Goal: Information Seeking & Learning: Learn about a topic

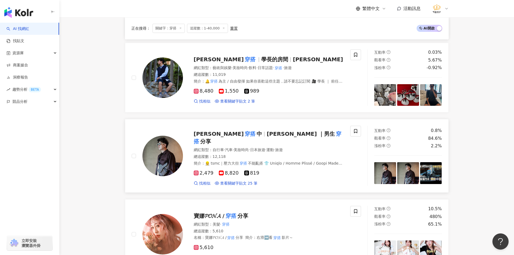
click at [166, 159] on img at bounding box center [162, 156] width 40 height 40
click at [164, 67] on img at bounding box center [162, 77] width 40 height 40
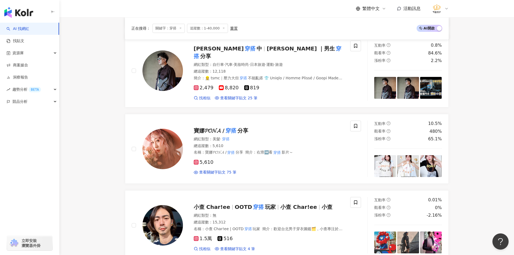
scroll to position [540, 0]
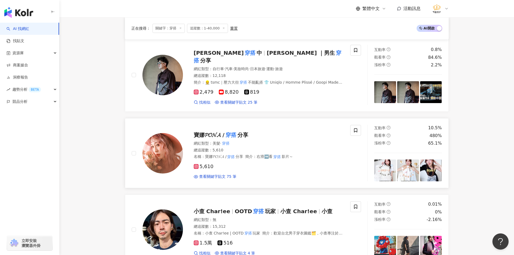
click at [156, 146] on img at bounding box center [162, 153] width 40 height 40
click at [174, 148] on img at bounding box center [162, 153] width 40 height 40
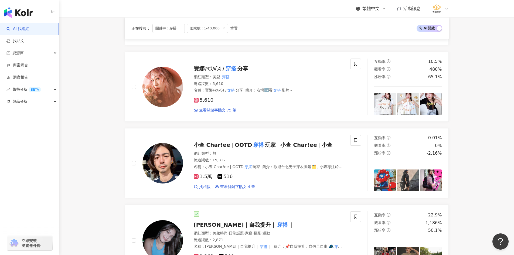
scroll to position [621, 0]
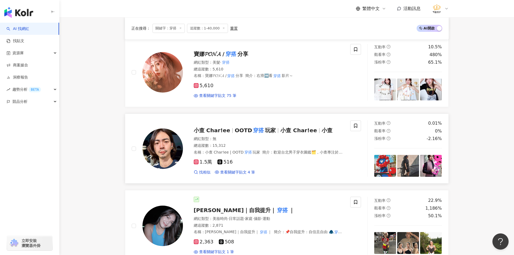
click at [168, 146] on img at bounding box center [162, 148] width 40 height 40
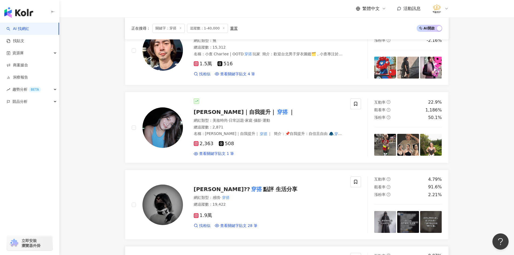
scroll to position [729, 0]
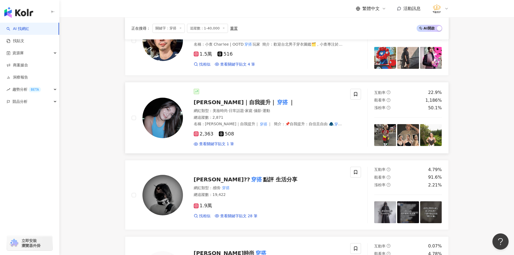
click at [167, 113] on img at bounding box center [162, 118] width 40 height 40
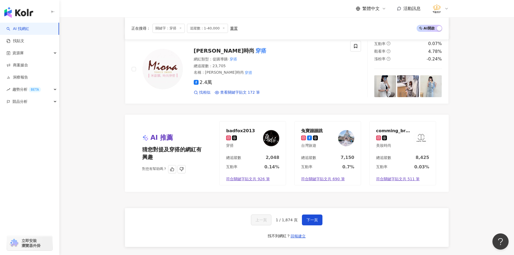
scroll to position [944, 0]
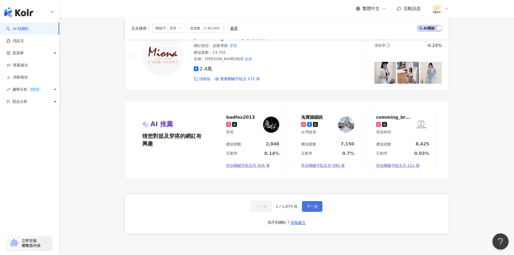
click at [308, 204] on span "下一頁" at bounding box center [312, 206] width 11 height 4
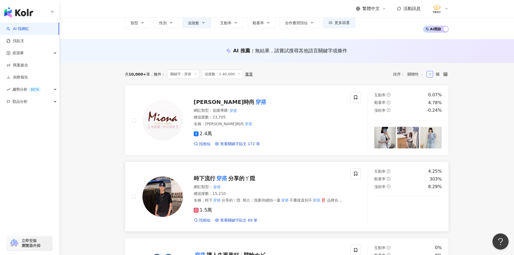
scroll to position [128, 0]
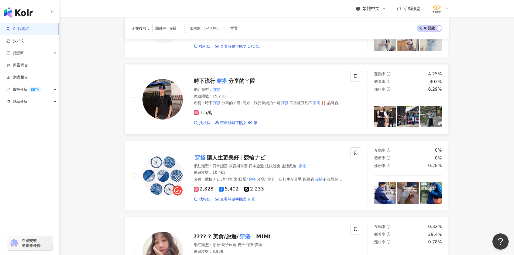
click at [169, 100] on img at bounding box center [162, 99] width 40 height 40
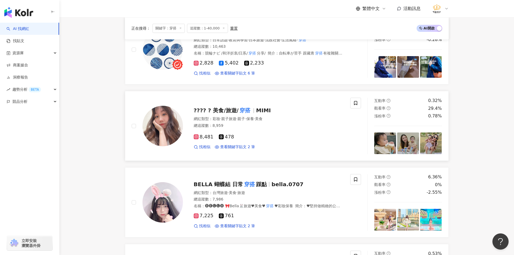
scroll to position [263, 0]
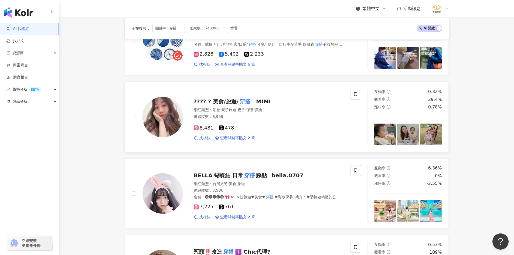
click at [171, 117] on img at bounding box center [162, 117] width 40 height 40
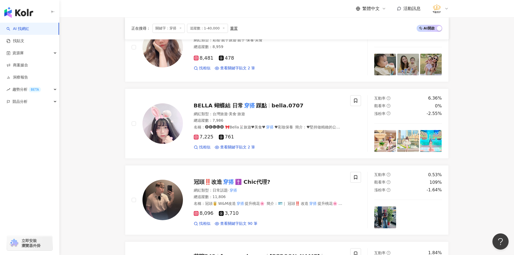
scroll to position [344, 0]
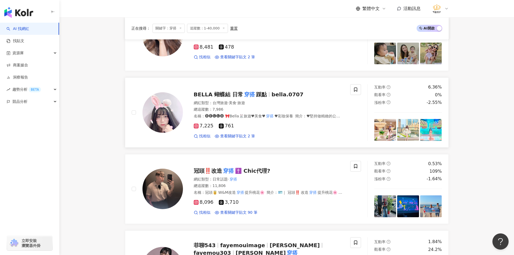
click at [169, 119] on img at bounding box center [162, 112] width 40 height 40
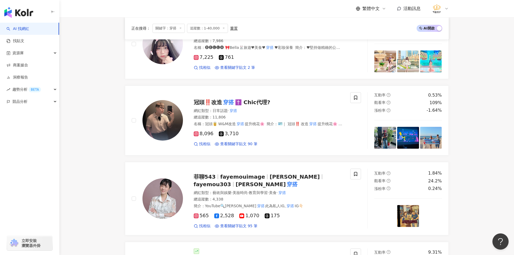
scroll to position [452, 0]
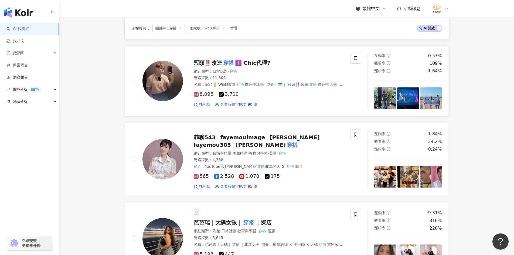
click at [171, 86] on img at bounding box center [162, 81] width 40 height 40
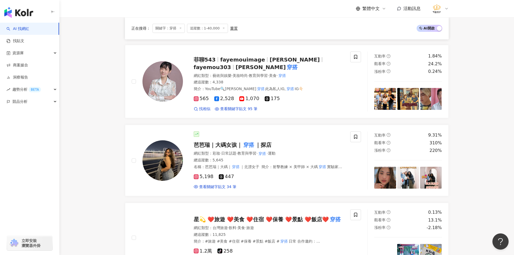
scroll to position [587, 0]
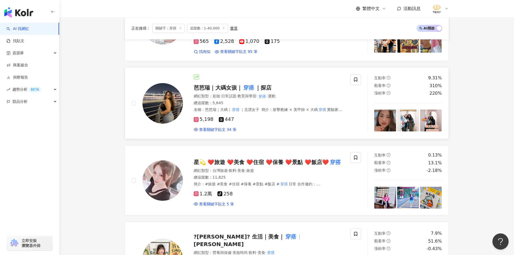
click at [167, 109] on img at bounding box center [162, 103] width 40 height 40
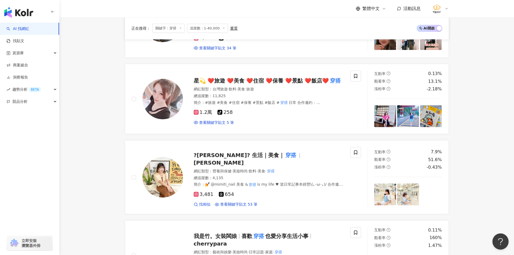
scroll to position [668, 0]
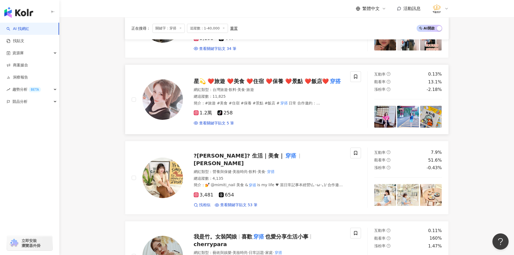
click at [166, 98] on img at bounding box center [162, 99] width 40 height 40
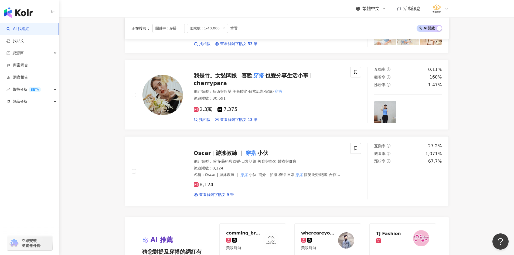
scroll to position [829, 0]
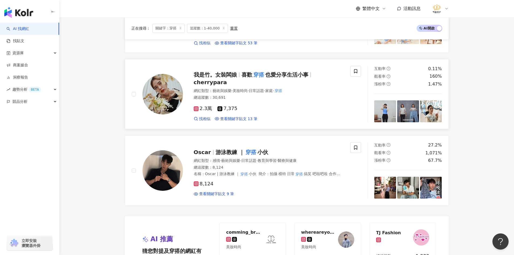
click at [162, 96] on img at bounding box center [162, 94] width 40 height 40
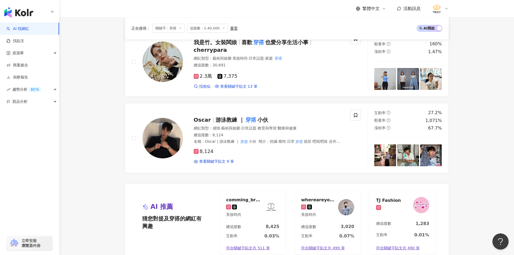
scroll to position [883, 0]
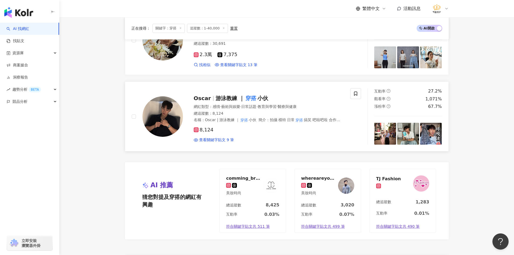
click at [164, 106] on img at bounding box center [162, 116] width 40 height 40
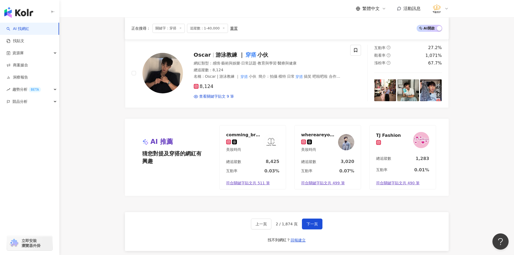
scroll to position [991, 0]
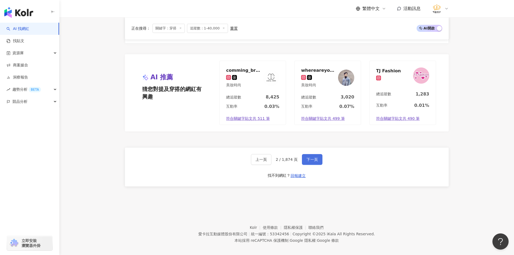
click at [307, 157] on span "下一頁" at bounding box center [312, 159] width 11 height 4
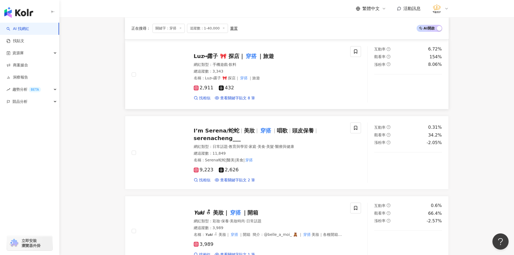
scroll to position [162, 0]
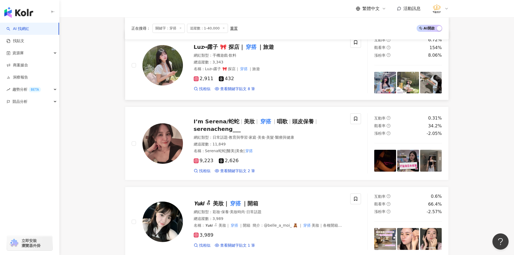
click at [164, 73] on img at bounding box center [162, 65] width 40 height 40
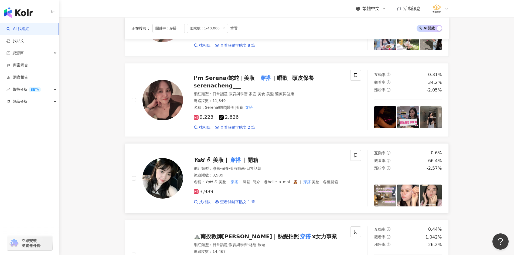
scroll to position [216, 0]
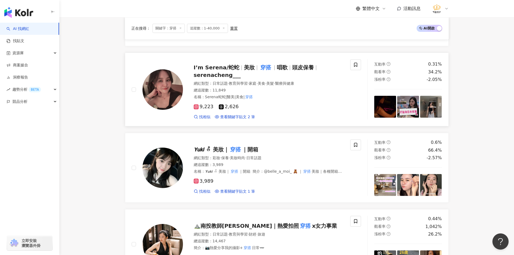
click at [154, 86] on img at bounding box center [162, 89] width 40 height 40
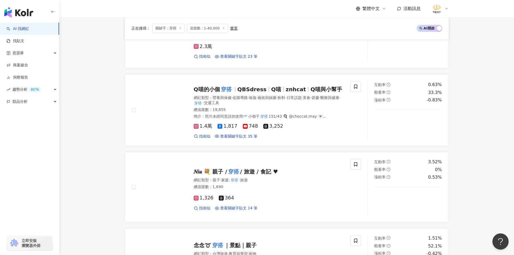
scroll to position [594, 0]
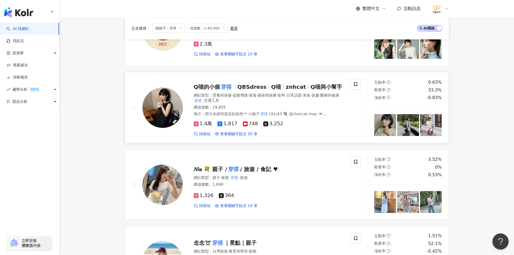
click at [161, 117] on img at bounding box center [162, 107] width 40 height 40
click at [97, 160] on main "不分平台 ** 台灣 搜尋 customizedTag 網紅類型 美妝時尚 / 穿搭 穿搭暴徒 24,256 追蹤者 穿搭社 tiktok-icon 10,6…" at bounding box center [286, 15] width 455 height 1182
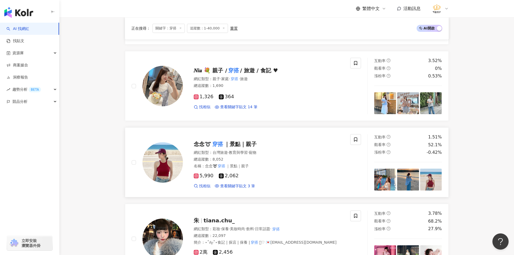
scroll to position [729, 0]
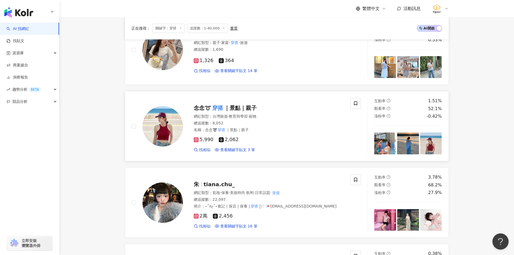
click at [168, 125] on img at bounding box center [162, 126] width 40 height 40
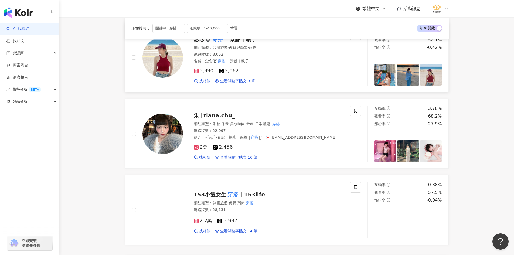
scroll to position [836, 0]
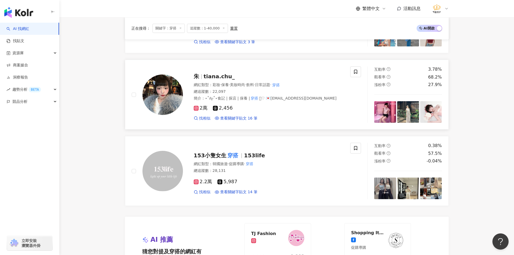
click at [151, 90] on img at bounding box center [162, 94] width 40 height 40
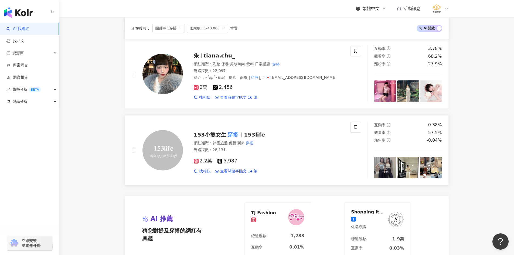
scroll to position [890, 0]
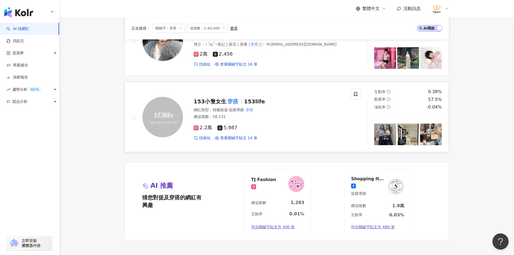
click at [164, 121] on img at bounding box center [162, 117] width 40 height 40
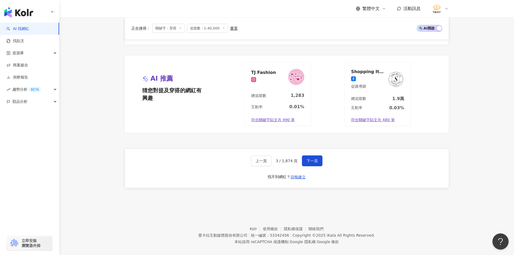
scroll to position [998, 0]
click at [309, 161] on span "下一頁" at bounding box center [312, 160] width 11 height 4
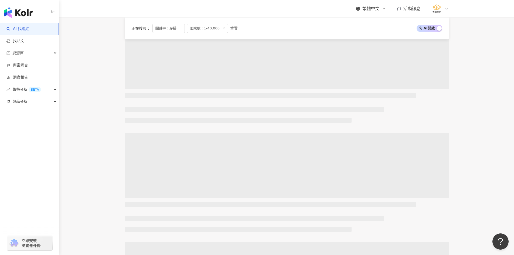
scroll to position [0, 0]
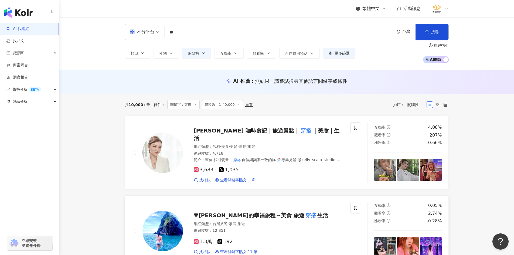
click at [166, 228] on img at bounding box center [162, 231] width 40 height 40
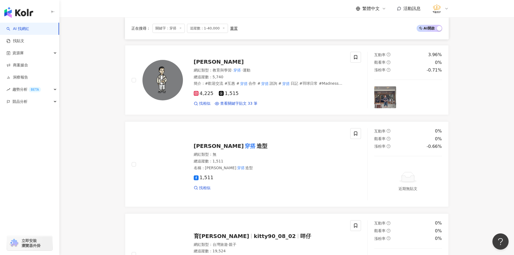
scroll to position [216, 0]
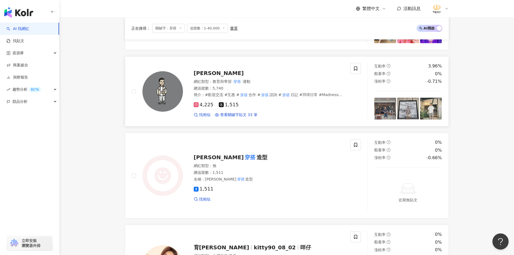
click at [179, 87] on img at bounding box center [162, 91] width 40 height 40
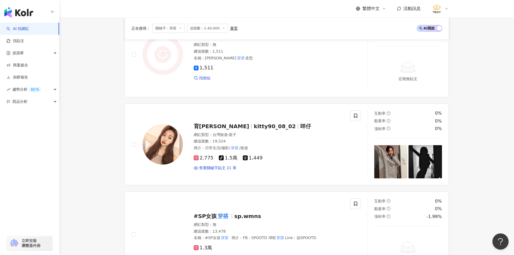
scroll to position [351, 0]
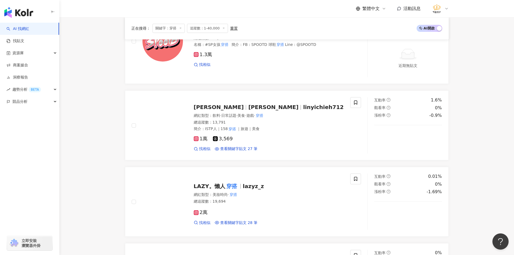
scroll to position [540, 0]
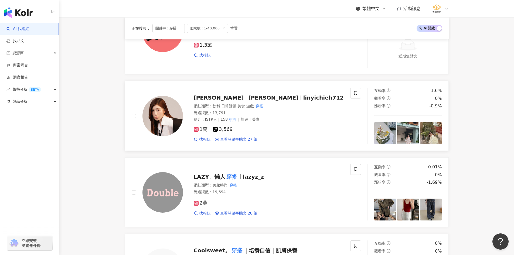
click at [161, 116] on img at bounding box center [162, 116] width 40 height 40
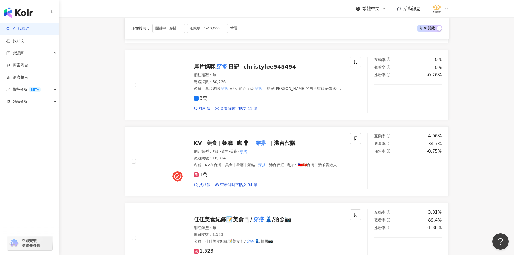
scroll to position [809, 0]
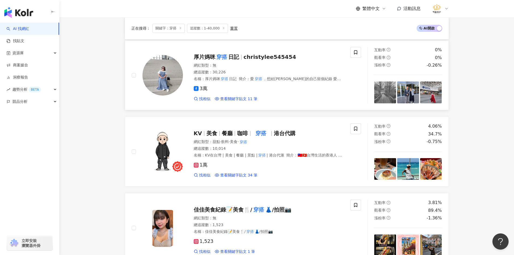
click at [161, 75] on img at bounding box center [162, 75] width 40 height 40
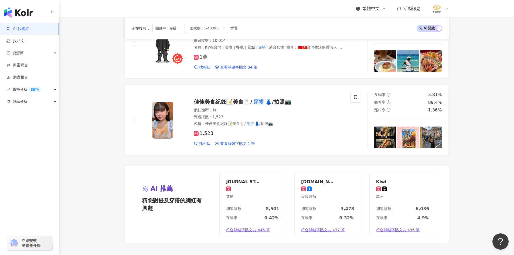
scroll to position [1030, 0]
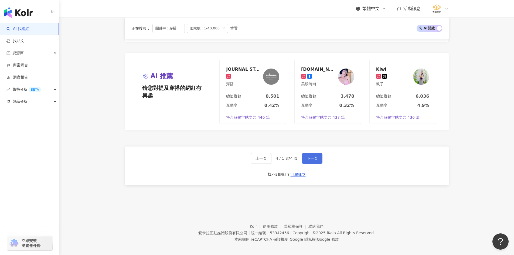
click at [311, 156] on span "下一頁" at bounding box center [312, 158] width 11 height 4
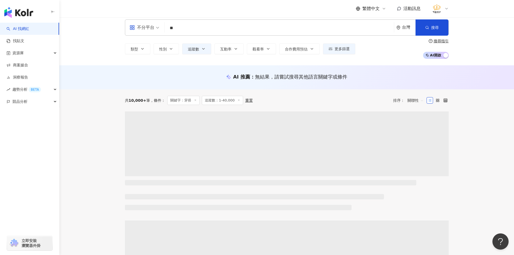
scroll to position [0, 0]
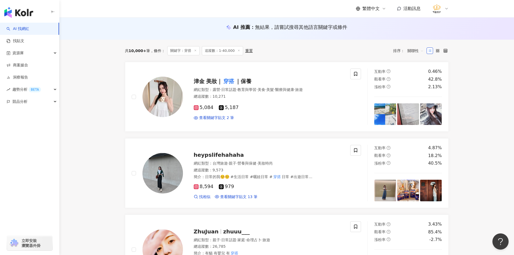
scroll to position [81, 0]
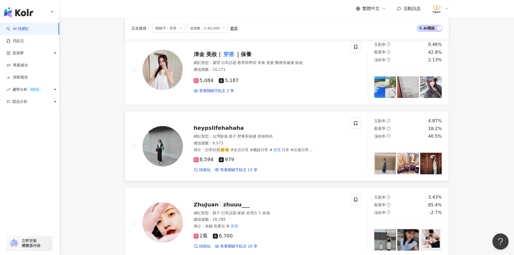
click at [164, 133] on img at bounding box center [162, 146] width 40 height 40
click at [161, 80] on img at bounding box center [162, 70] width 40 height 40
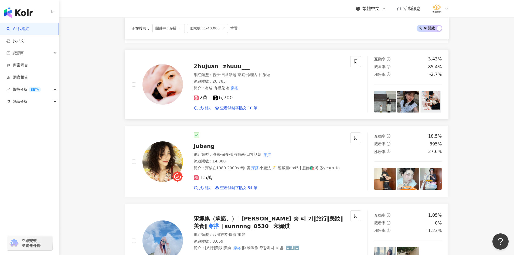
scroll to position [216, 0]
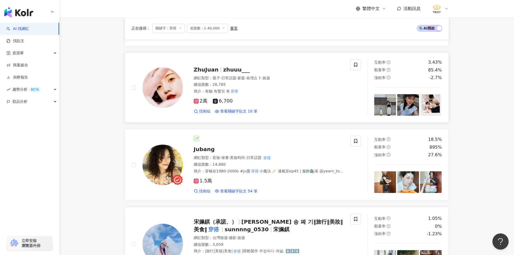
click at [173, 84] on img at bounding box center [162, 87] width 40 height 40
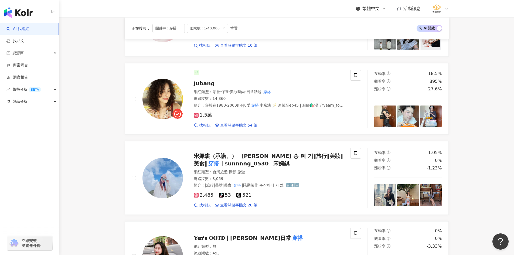
scroll to position [324, 0]
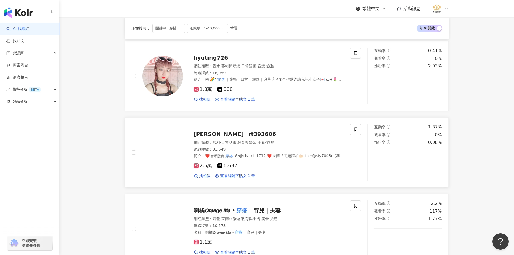
scroll to position [540, 0]
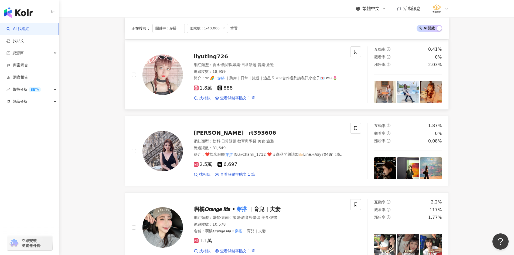
click at [182, 71] on img at bounding box center [162, 75] width 40 height 40
click at [159, 155] on img at bounding box center [162, 151] width 40 height 40
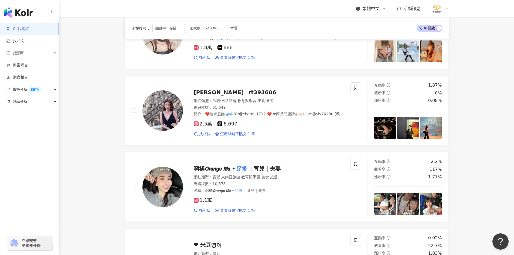
scroll to position [648, 0]
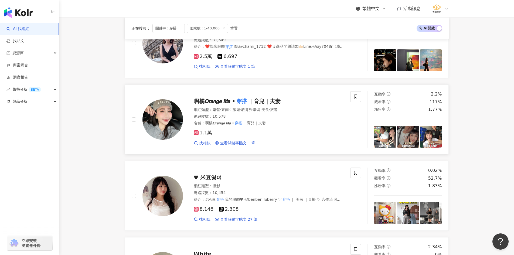
click at [170, 107] on img at bounding box center [162, 119] width 40 height 40
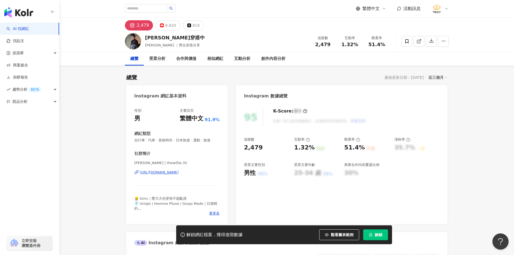
click at [179, 170] on div "https://www.instagram.com/thewillie.35/" at bounding box center [159, 172] width 39 height 5
click at [405, 42] on icon at bounding box center [406, 41] width 3 height 4
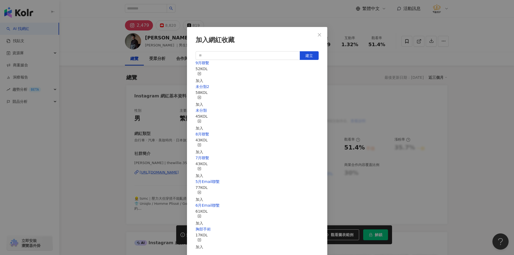
click at [203, 72] on div "加入" at bounding box center [200, 78] width 8 height 12
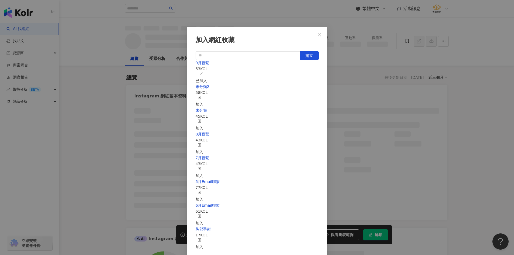
click at [100, 107] on div "加入網紅收藏 建立 9月聯繫 53 KOL 已加入 未分類2 58 KOL 加入 未分類 45 KOL 加入 8月聯繫 43 KOL 加入 7月聯繫 43 K…" at bounding box center [257, 127] width 514 height 255
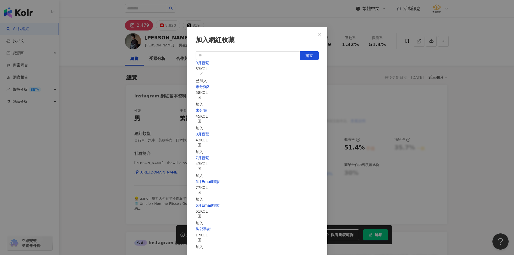
click at [87, 99] on div "加入網紅收藏 建立 9月聯繫 53 KOL 已加入 未分類2 58 KOL 加入 未分類 45 KOL 加入 8月聯繫 43 KOL 加入 7月聯繫 43 K…" at bounding box center [257, 127] width 514 height 255
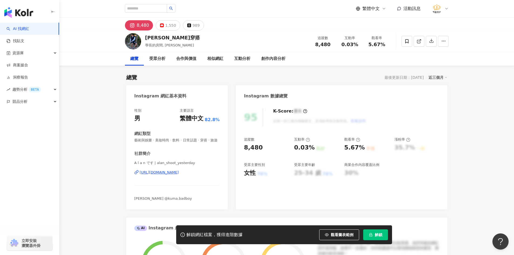
drag, startPoint x: 125, startPoint y: 171, endPoint x: 158, endPoint y: 177, distance: 33.1
click at [158, 175] on div "https://www.instagram.com/alan_shoot_yesterday/" at bounding box center [159, 172] width 39 height 5
click at [165, 28] on div "1,550" at bounding box center [170, 26] width 11 height 8
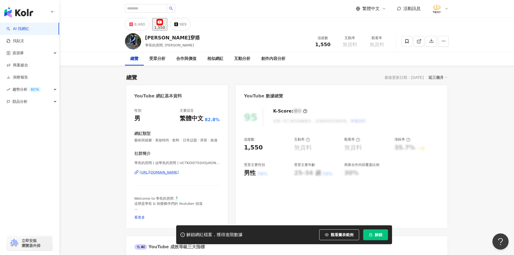
click at [179, 175] on div "https://www.youtube.com/channel/UCTKOi07SSH5jdIONayg3fSw" at bounding box center [159, 172] width 39 height 5
click at [136, 29] on button "8,480" at bounding box center [137, 24] width 25 height 12
click at [140, 27] on div "8,480" at bounding box center [139, 25] width 11 height 8
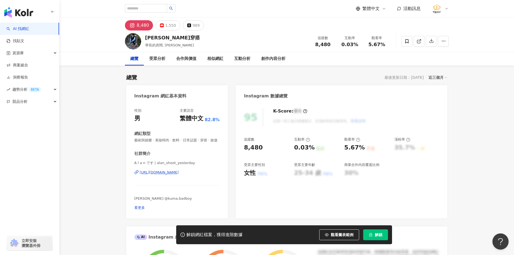
click at [179, 175] on div "https://www.instagram.com/alan_shoot_yesterday/" at bounding box center [159, 172] width 39 height 5
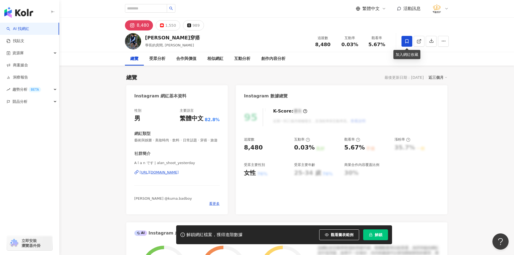
click at [405, 41] on icon at bounding box center [406, 41] width 3 height 4
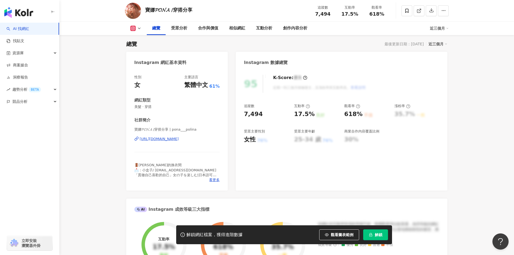
scroll to position [54, 0]
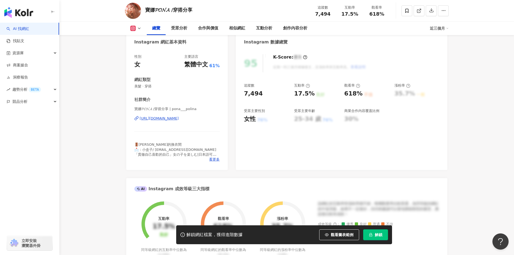
click at [168, 117] on div "https://www.instagram.com/pona___polina/" at bounding box center [159, 118] width 39 height 5
click at [403, 11] on span at bounding box center [407, 10] width 11 height 11
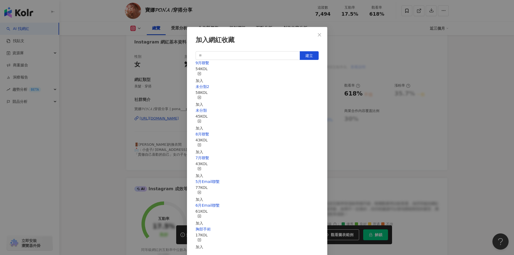
click at [203, 73] on div "加入" at bounding box center [200, 78] width 8 height 12
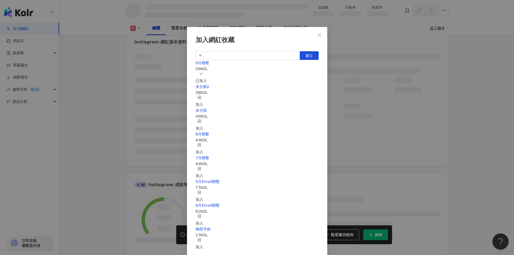
click at [98, 61] on div "加入網紅收藏 建立 9月聯繫 55 KOL 已加入 未分類2 58 KOL 加入 未分類 45 KOL 加入 8月聯繫 43 KOL 加入 7月聯繫 43 K…" at bounding box center [257, 127] width 514 height 255
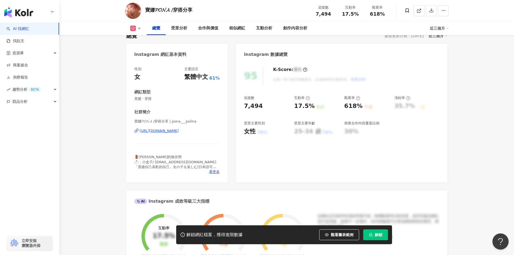
scroll to position [0, 0]
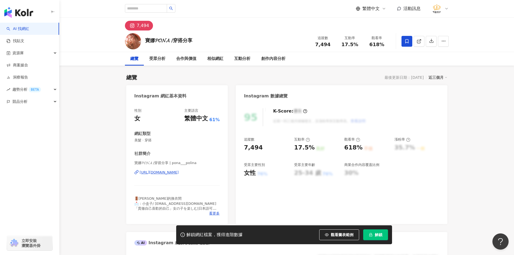
click at [170, 173] on div "[URL][DOMAIN_NAME]" at bounding box center [159, 172] width 39 height 5
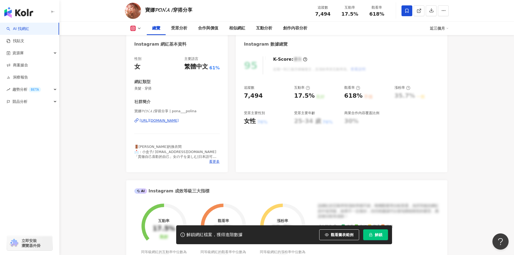
scroll to position [54, 0]
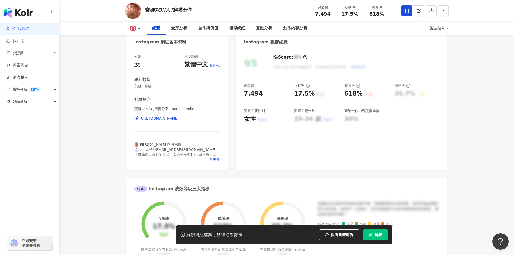
click at [174, 118] on div "[URL][DOMAIN_NAME]" at bounding box center [159, 118] width 39 height 5
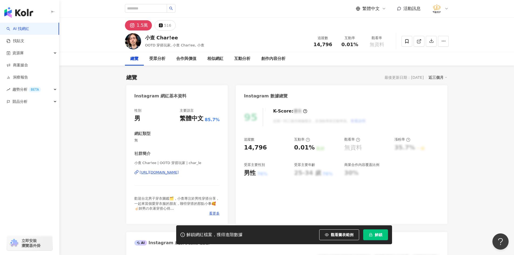
click at [179, 171] on div "[URL][DOMAIN_NAME]" at bounding box center [159, 172] width 39 height 5
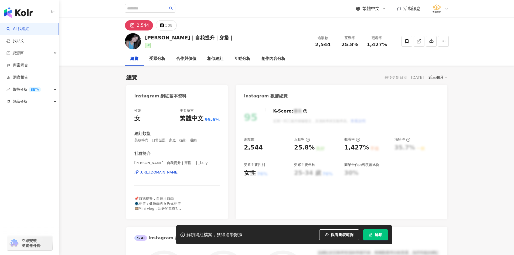
click at [171, 172] on div "[URL][DOMAIN_NAME]" at bounding box center [159, 172] width 39 height 5
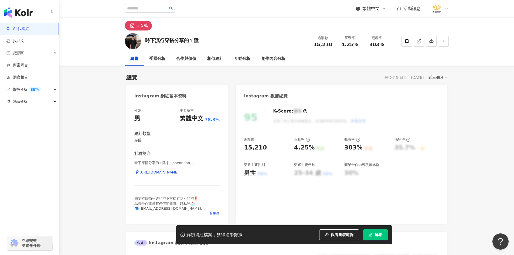
click at [163, 171] on div "[URL][DOMAIN_NAME]" at bounding box center [159, 172] width 39 height 5
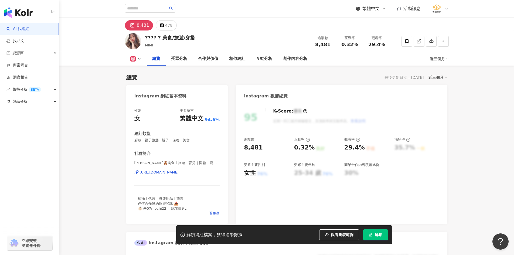
click at [177, 170] on div "[URL][DOMAIN_NAME]" at bounding box center [159, 172] width 39 height 5
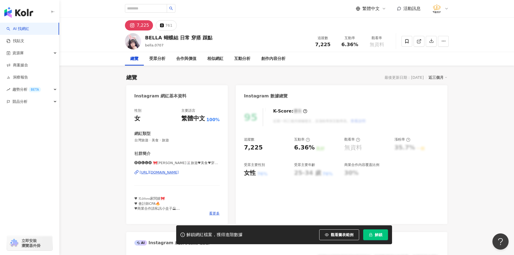
click at [163, 169] on div "🅑🅔🅛🅛🅐 🎀[PERSON_NAME]🐰旅遊♥美食♥穿搭♥彩妝保養 | bella.0707 [URL][DOMAIN_NAME]" at bounding box center [177, 177] width 86 height 32
click at [164, 173] on div "[URL][DOMAIN_NAME]" at bounding box center [159, 172] width 39 height 5
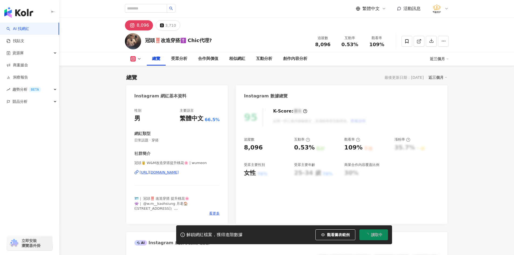
click at [179, 171] on div "[URL][DOMAIN_NAME]" at bounding box center [159, 172] width 39 height 5
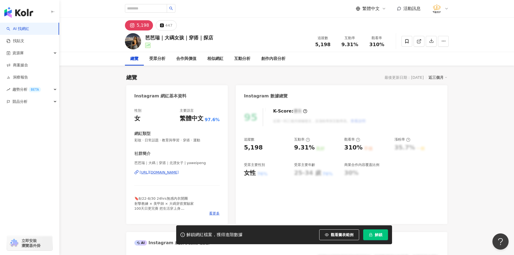
drag, startPoint x: 177, startPoint y: 186, endPoint x: 176, endPoint y: 171, distance: 14.9
click at [176, 171] on div "https://www.instagram.com/yaweipeng/" at bounding box center [159, 172] width 39 height 5
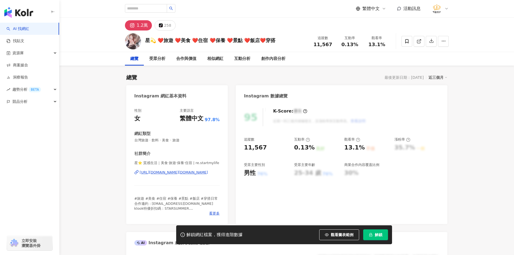
click at [154, 171] on div "[URL][DOMAIN_NAME][DOMAIN_NAME]" at bounding box center [174, 172] width 68 height 5
click at [402, 41] on span at bounding box center [407, 41] width 11 height 11
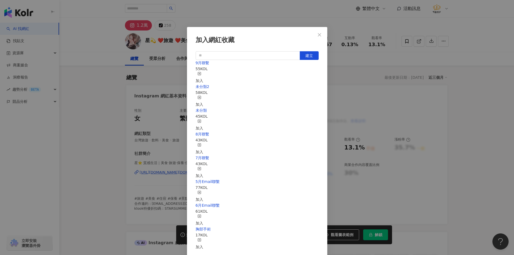
click at [203, 75] on div "加入" at bounding box center [200, 78] width 8 height 12
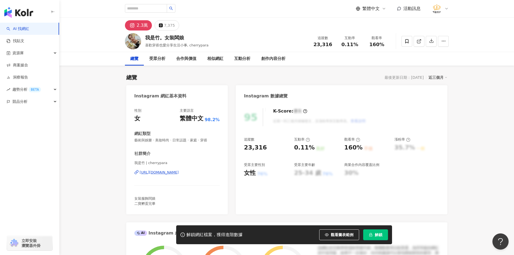
click at [165, 171] on div "https://www.instagram.com/cherrypara/" at bounding box center [159, 172] width 39 height 5
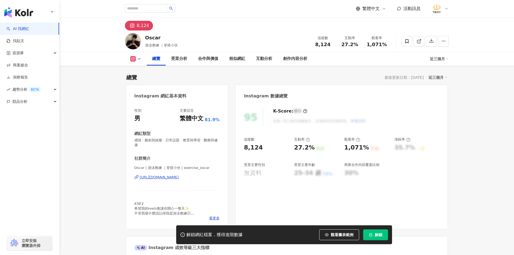
scroll to position [27, 0]
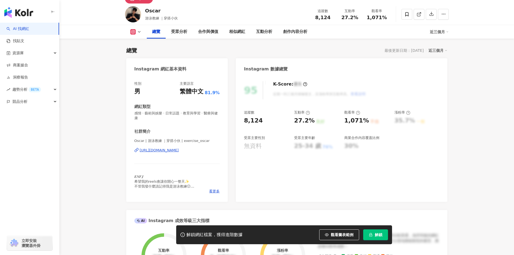
click at [161, 151] on div "[URL][DOMAIN_NAME]" at bounding box center [159, 150] width 39 height 5
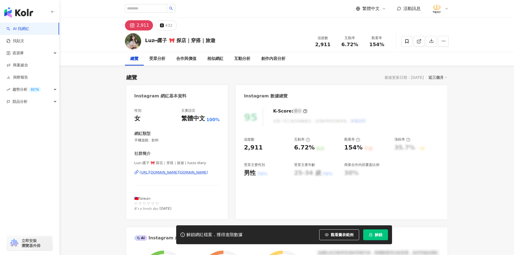
click at [172, 172] on div "https://www.instagram.com/luzzz.diary/" at bounding box center [174, 172] width 68 height 5
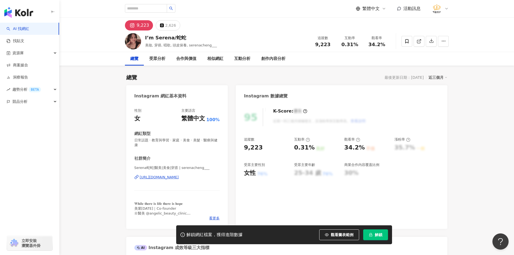
click at [156, 178] on div "[URL][DOMAIN_NAME]" at bounding box center [159, 177] width 39 height 5
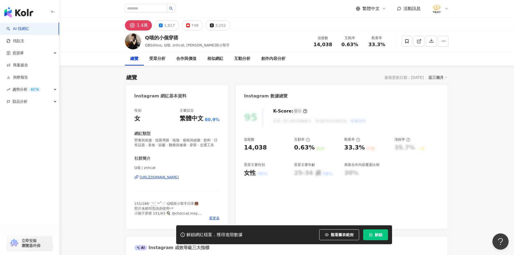
click at [174, 180] on div "https://www.instagram.com/znhcat/" at bounding box center [159, 177] width 39 height 5
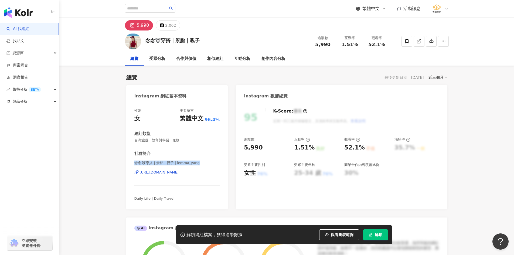
click at [159, 175] on div "念念➰穿搭｜景點｜親子 | iemma_yang https://www.instagram.com/iemma_yang/" at bounding box center [177, 177] width 86 height 32
click at [163, 173] on div "https://www.instagram.com/iemma_yang/" at bounding box center [159, 172] width 39 height 5
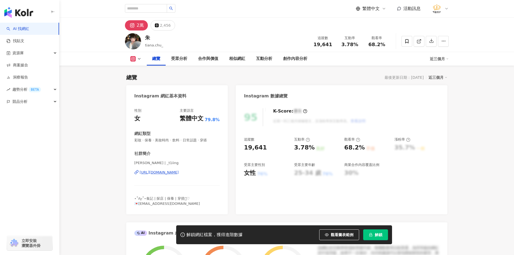
click at [179, 172] on div "https://www.instagram.com/_t1iing/" at bounding box center [159, 172] width 39 height 5
click at [405, 41] on icon at bounding box center [406, 41] width 5 height 5
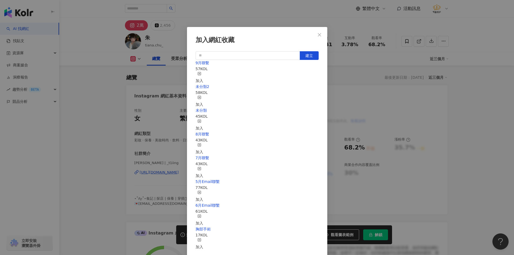
click at [203, 73] on div "加入" at bounding box center [200, 78] width 8 height 12
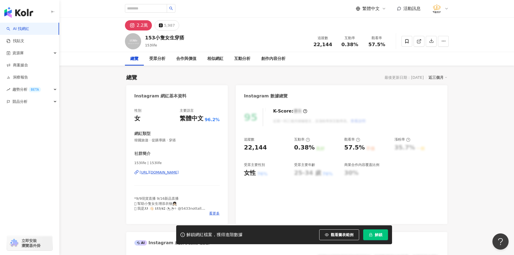
click at [170, 170] on div "[URL][DOMAIN_NAME]" at bounding box center [159, 172] width 39 height 5
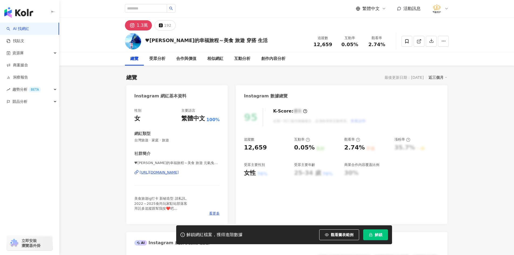
click at [154, 171] on div "https://www.instagram.com/elsaqueen817/" at bounding box center [159, 172] width 39 height 5
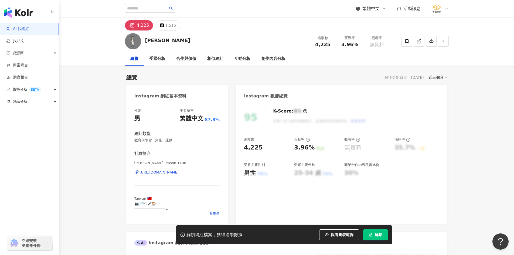
click at [179, 172] on div "[URL][DOMAIN_NAME]" at bounding box center [159, 172] width 39 height 5
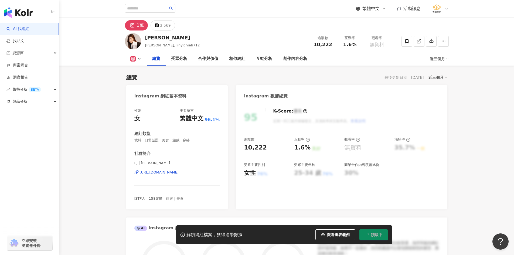
click at [166, 174] on div "https://www.instagram.com/sylvia__diary/" at bounding box center [159, 172] width 39 height 5
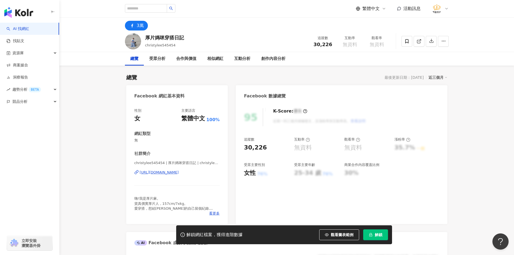
click at [173, 173] on div "https://www.facebook.com/1004643616302869" at bounding box center [159, 172] width 39 height 5
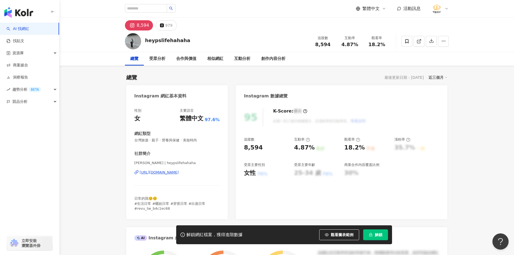
click at [168, 173] on div "[URL][DOMAIN_NAME]" at bounding box center [159, 172] width 39 height 5
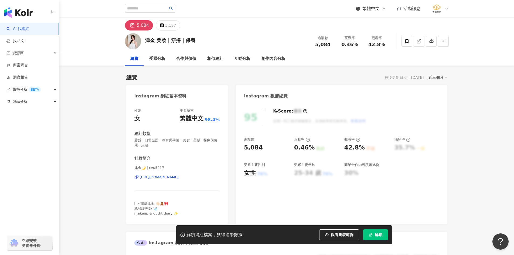
click at [175, 175] on div "https://www.instagram.com/cvu5217/" at bounding box center [159, 177] width 39 height 5
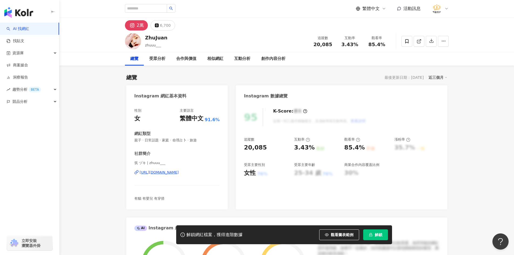
click at [173, 171] on div "https://www.instagram.com/zhuuu___/" at bounding box center [159, 172] width 39 height 5
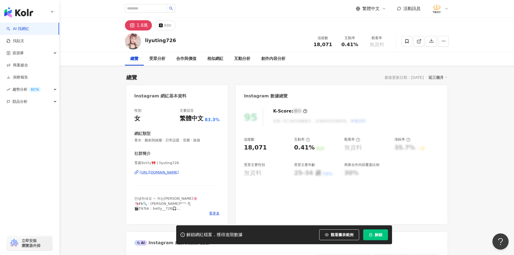
click at [166, 172] on div "[URL][DOMAIN_NAME]" at bounding box center [159, 172] width 39 height 5
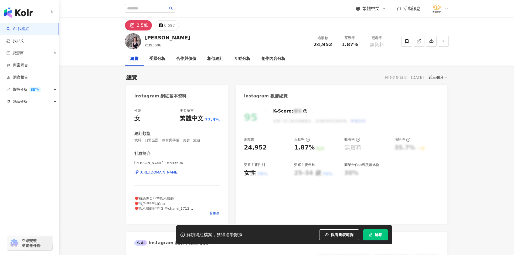
click at [171, 171] on div "[URL][DOMAIN_NAME]" at bounding box center [159, 172] width 39 height 5
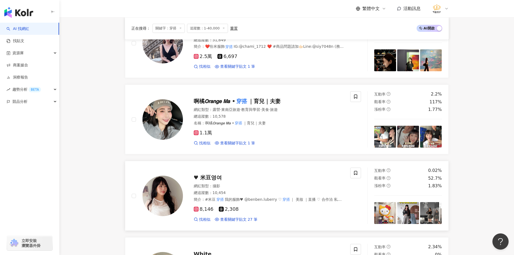
click at [167, 200] on img at bounding box center [162, 196] width 40 height 40
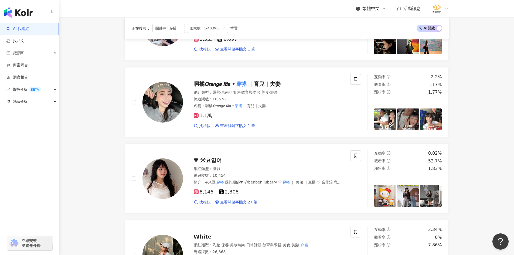
scroll to position [782, 0]
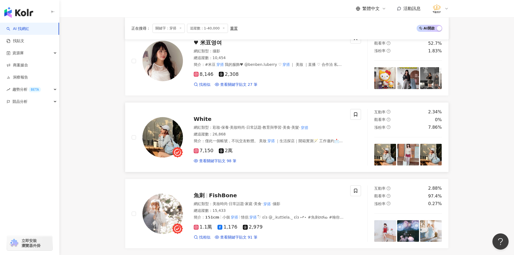
click at [157, 139] on img at bounding box center [162, 137] width 40 height 40
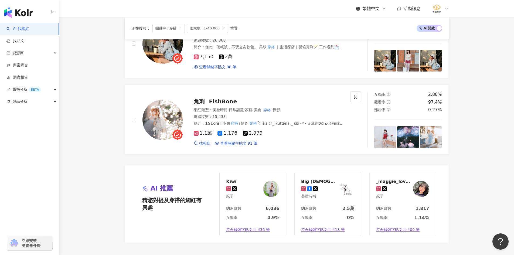
scroll to position [890, 0]
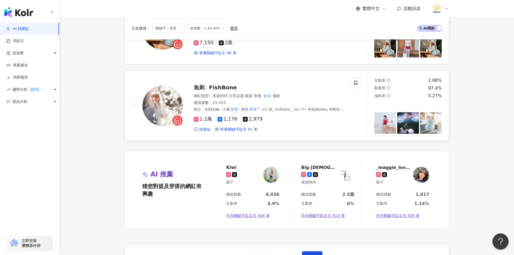
click at [173, 106] on img at bounding box center [162, 106] width 40 height 40
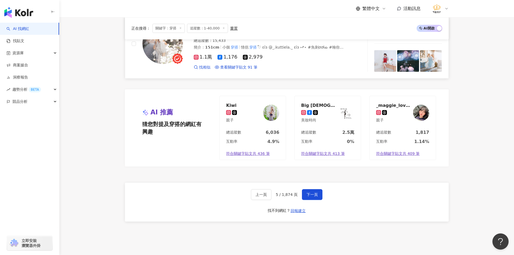
scroll to position [992, 0]
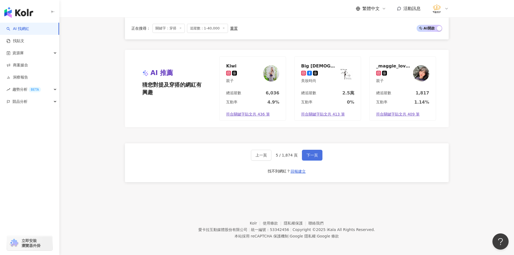
click at [319, 156] on button "下一頁" at bounding box center [312, 155] width 21 height 11
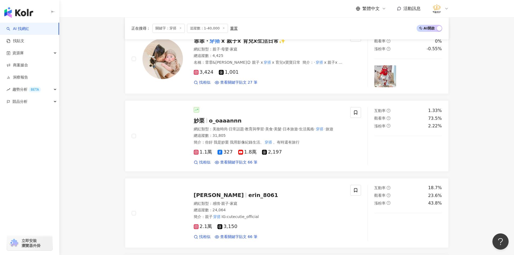
scroll to position [270, 0]
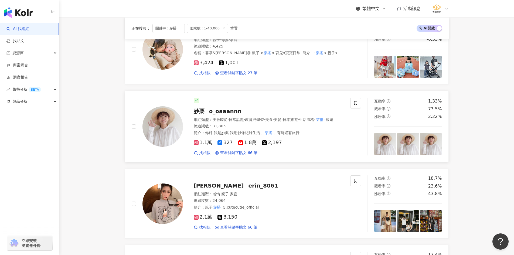
click at [162, 133] on img at bounding box center [162, 126] width 40 height 40
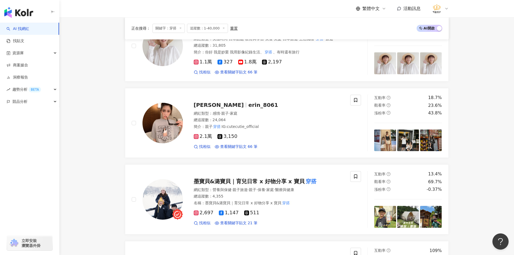
scroll to position [351, 0]
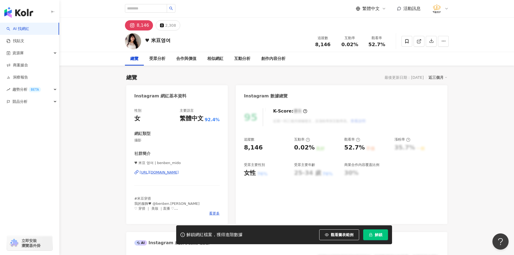
click at [179, 173] on div "[URL][DOMAIN_NAME]" at bounding box center [159, 172] width 39 height 5
click at [403, 41] on span at bounding box center [407, 41] width 11 height 11
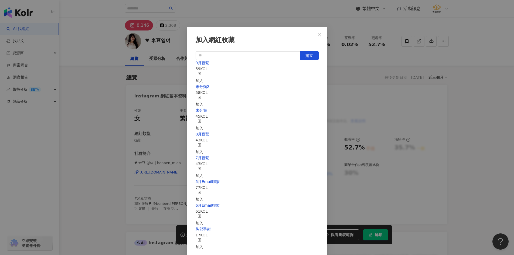
click at [203, 74] on div "加入" at bounding box center [200, 78] width 8 height 12
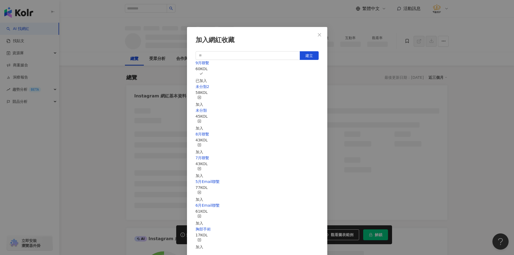
click at [101, 88] on div "加入網紅收藏 建立 9月聯繫 60 KOL 已加入 未分類2 58 KOL 加入 未分類 45 KOL 加入 8月聯繫 43 KOL 加入 7月聯繫 43 K…" at bounding box center [257, 127] width 514 height 255
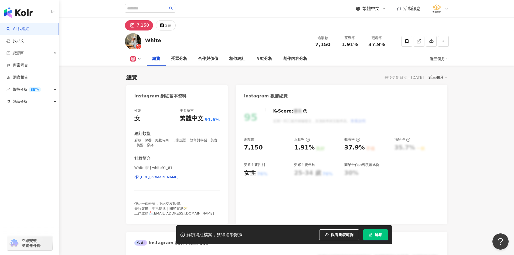
click at [179, 178] on div "https://www.instagram.com/white91_81/" at bounding box center [159, 177] width 39 height 5
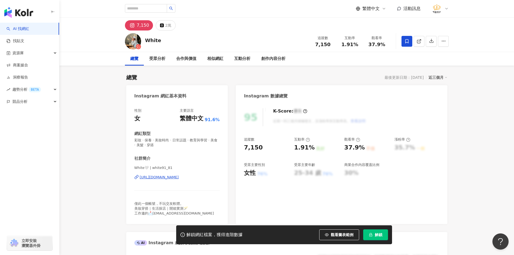
click at [405, 40] on icon at bounding box center [406, 41] width 5 height 5
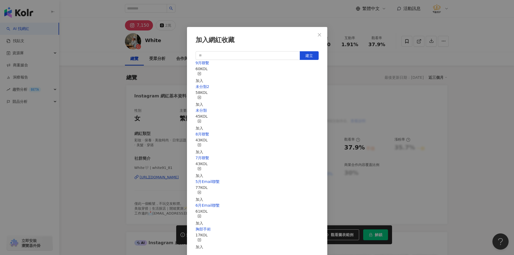
click at [203, 74] on div "加入" at bounding box center [200, 78] width 8 height 12
click at [80, 190] on div "加入網紅收藏 建立 9月聯繫 61 KOL 已加入 未分類2 58 KOL 加入 未分類 45 KOL 加入 8月聯繫 43 KOL 加入 7月聯繫 43 K…" at bounding box center [257, 127] width 514 height 255
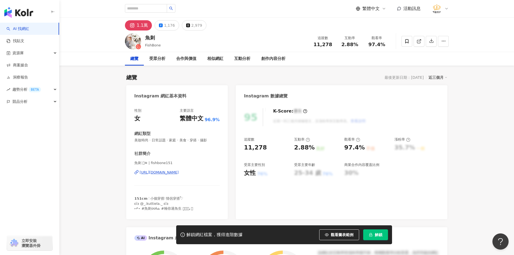
drag, startPoint x: 100, startPoint y: 101, endPoint x: 101, endPoint y: 93, distance: 8.7
click at [179, 173] on div "https://www.instagram.com/fishbone151/" at bounding box center [159, 172] width 39 height 5
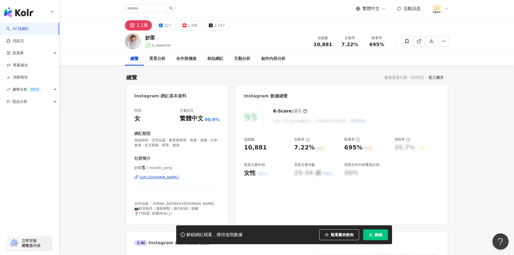
scroll to position [81, 0]
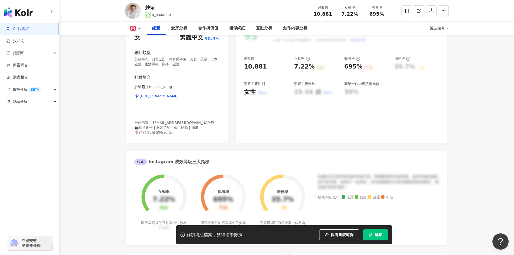
click at [166, 98] on div "[URL][DOMAIN_NAME]" at bounding box center [159, 96] width 39 height 5
